Goal: Find specific page/section: Find specific page/section

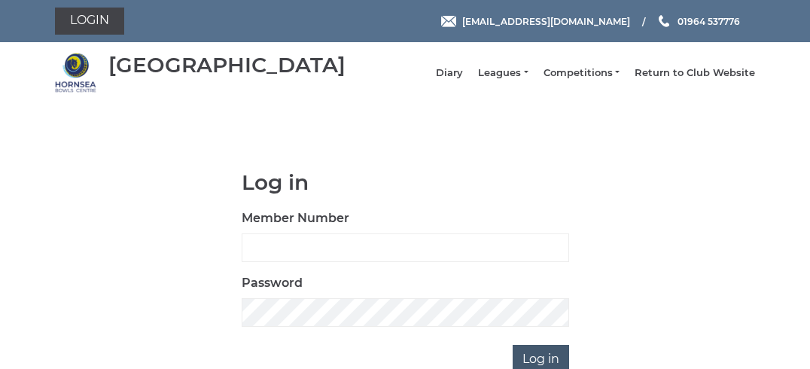
scroll to position [106, 0]
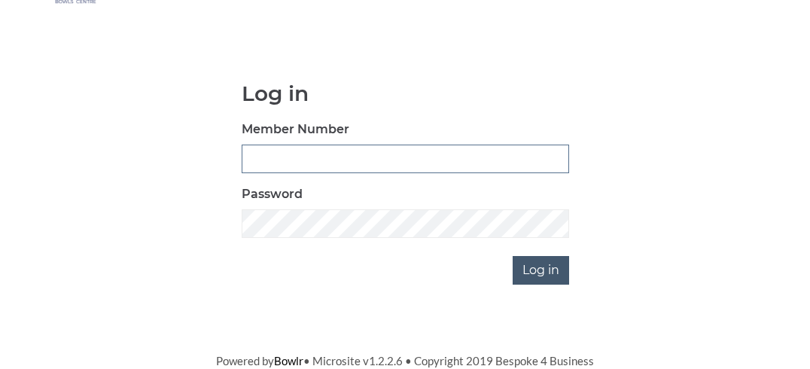
type input "0120"
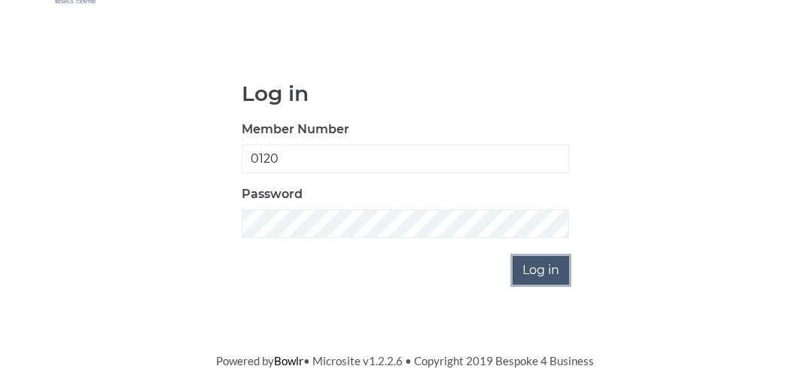
click at [547, 264] on input "Log in" at bounding box center [541, 270] width 56 height 29
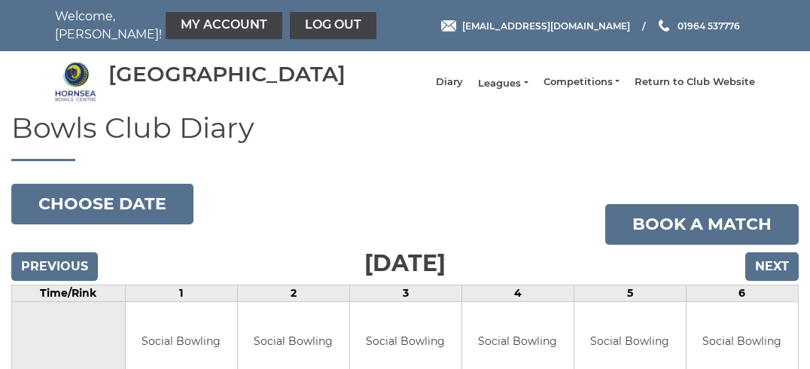
click at [499, 90] on link "Leagues" at bounding box center [503, 84] width 50 height 14
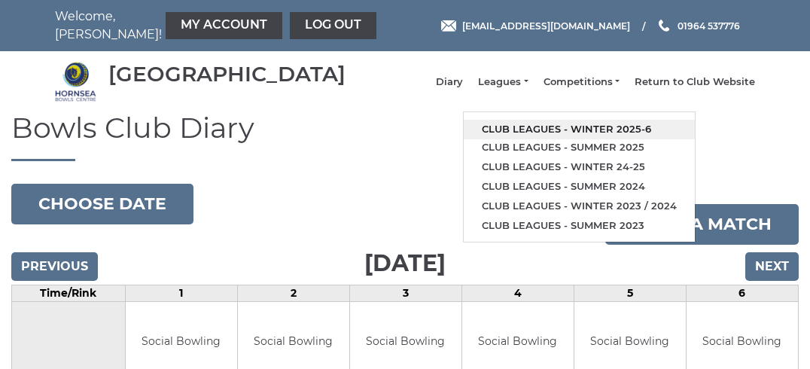
click at [529, 136] on link "Club leagues - Winter 2025-6" at bounding box center [579, 130] width 231 height 20
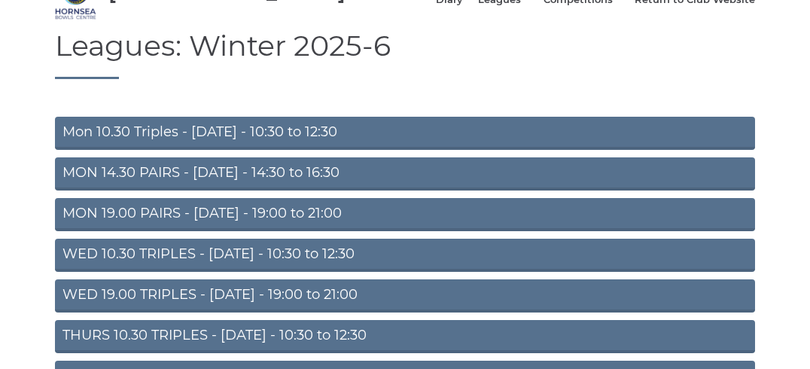
scroll to position [87, 0]
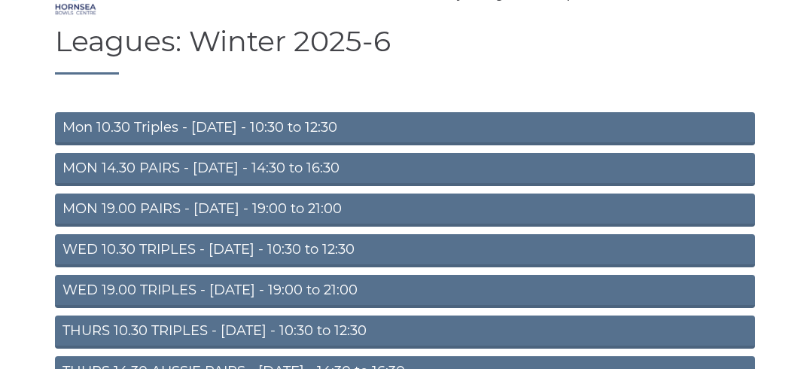
click at [386, 136] on link "Mon 10.30 Triples - Monday - 10:30 to 12:30" at bounding box center [405, 128] width 700 height 33
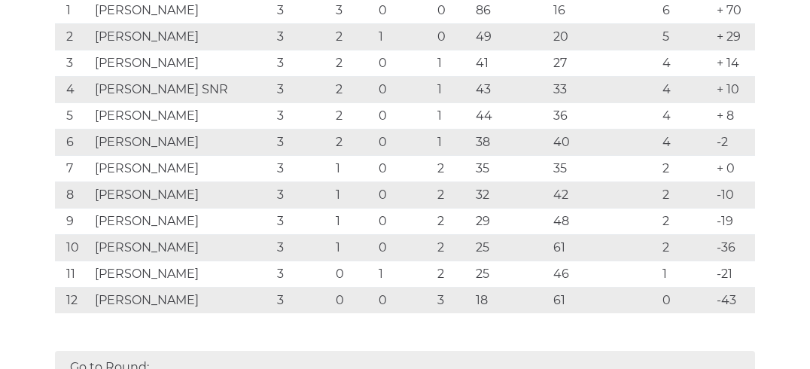
scroll to position [346, 0]
